Goal: Find specific page/section

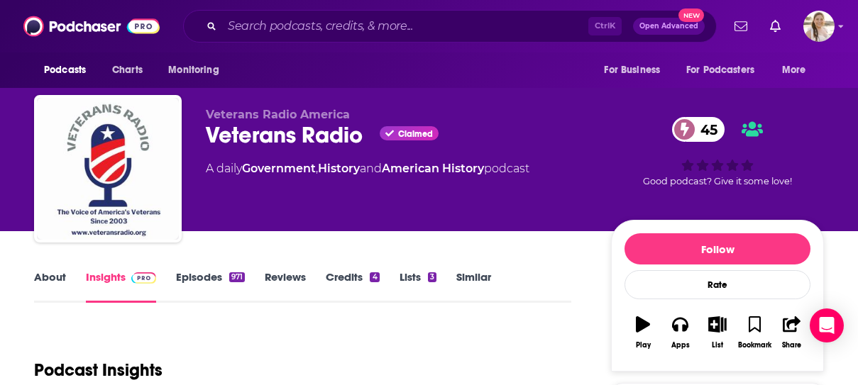
click at [246, 38] on div "Ctrl K Open Advanced New" at bounding box center [450, 26] width 534 height 33
click at [269, 29] on input "Search podcasts, credits, & more..." at bounding box center [405, 26] width 366 height 23
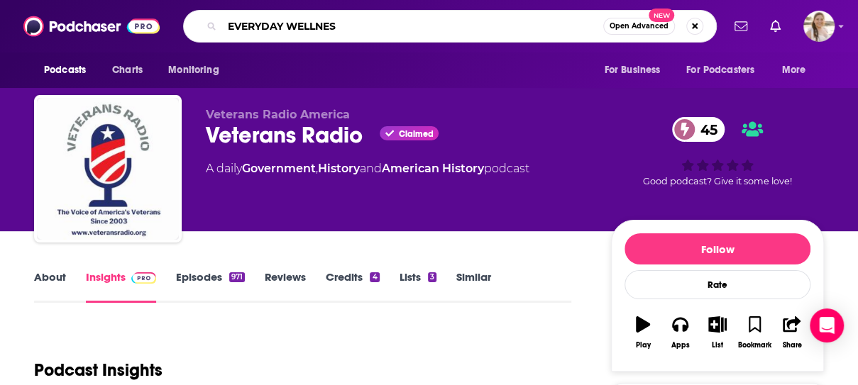
type input "EVERYDAY WELLNESS"
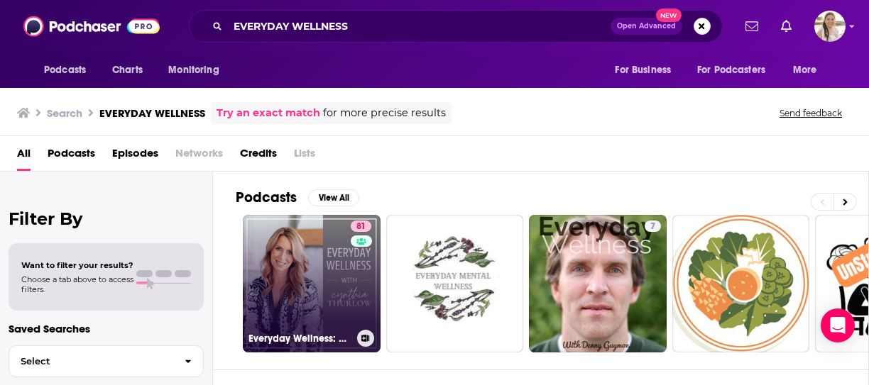
click at [316, 276] on link "81 Everyday Wellness: Midlife Hormones, Health, and Science for Women 35+" at bounding box center [312, 284] width 138 height 138
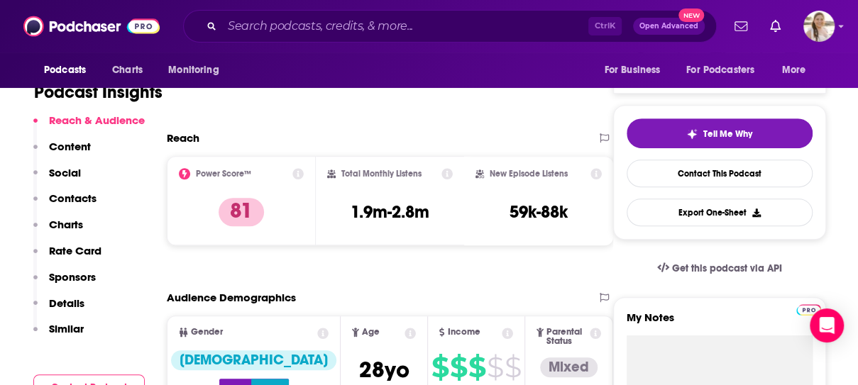
scroll to position [284, 0]
